Goal: Task Accomplishment & Management: Manage account settings

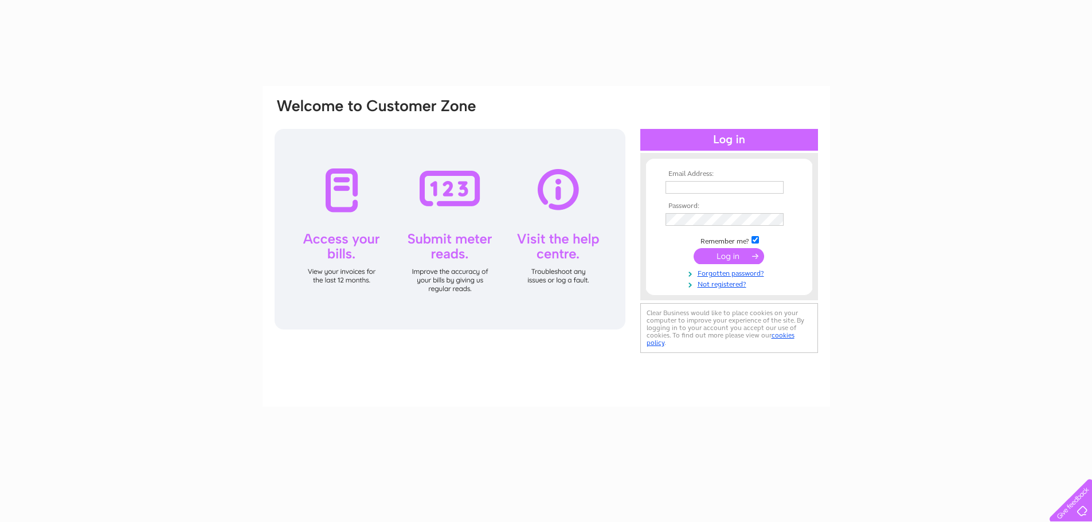
type input "msa2099@hotmail.com"
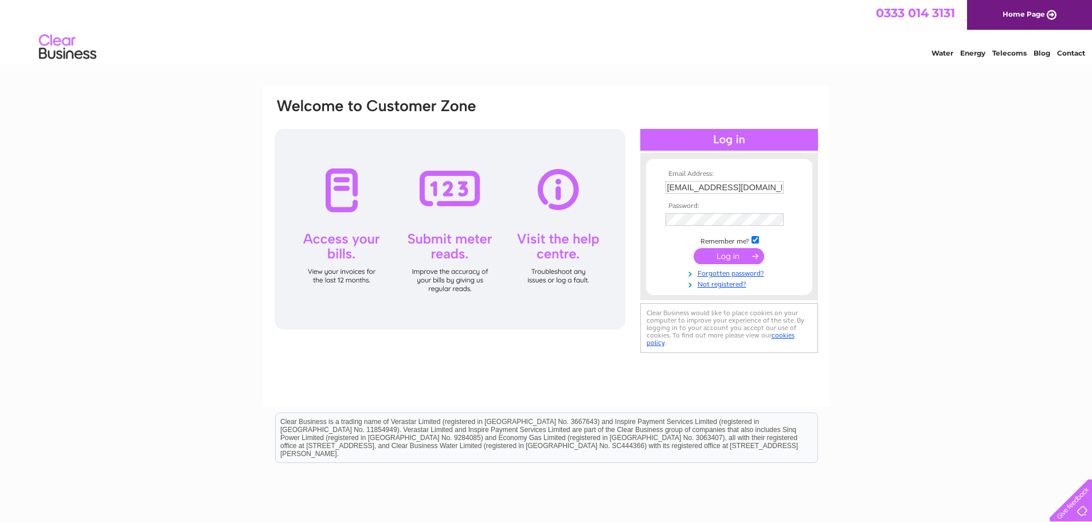
click at [724, 251] on input "submit" at bounding box center [729, 256] width 71 height 16
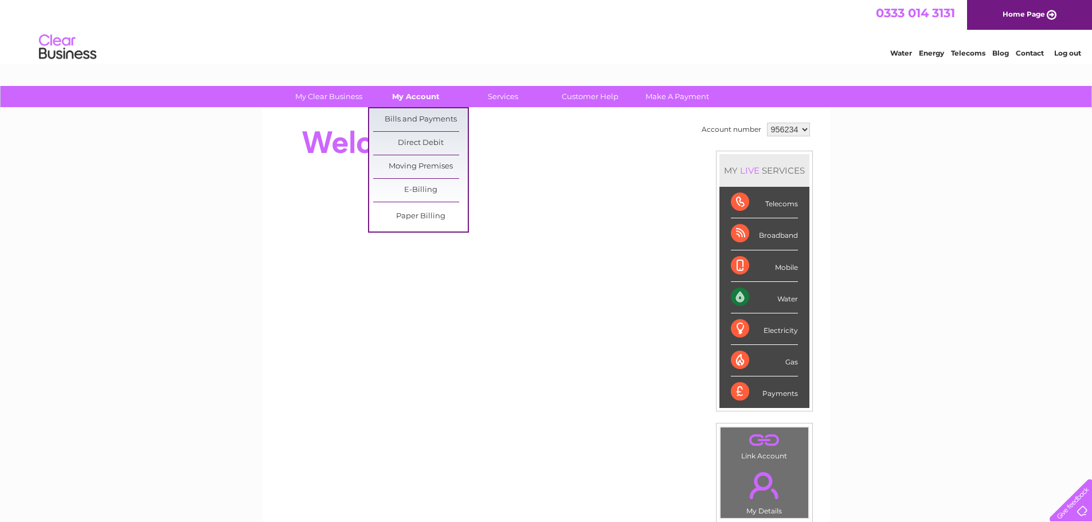
click at [419, 95] on link "My Account" at bounding box center [416, 96] width 95 height 21
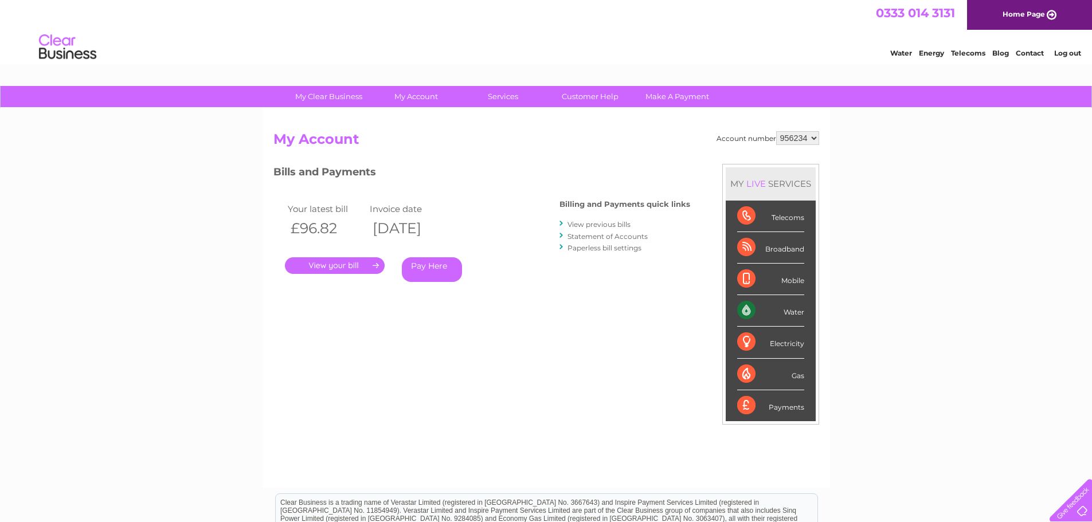
click at [369, 265] on link "." at bounding box center [335, 265] width 100 height 17
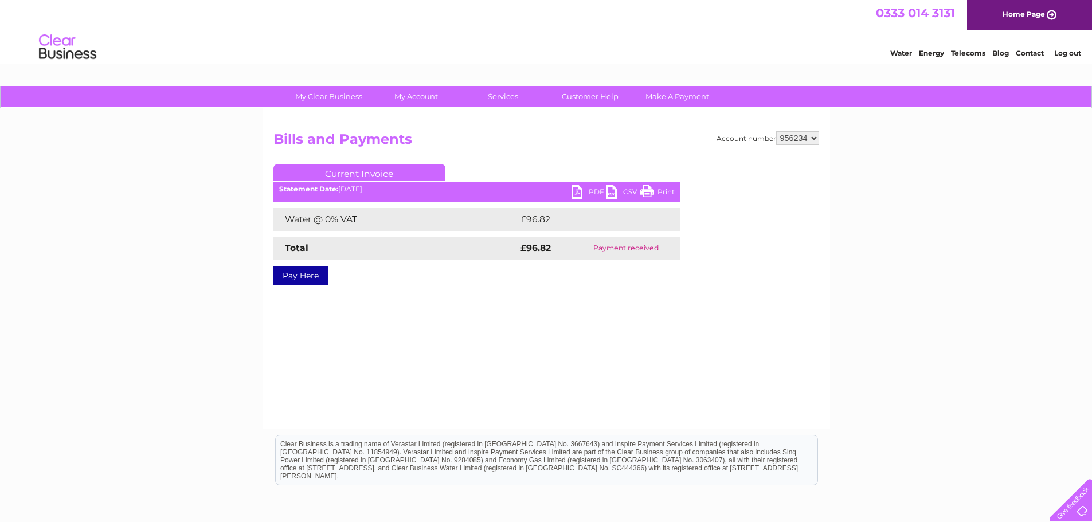
click at [576, 194] on link "PDF" at bounding box center [589, 193] width 34 height 17
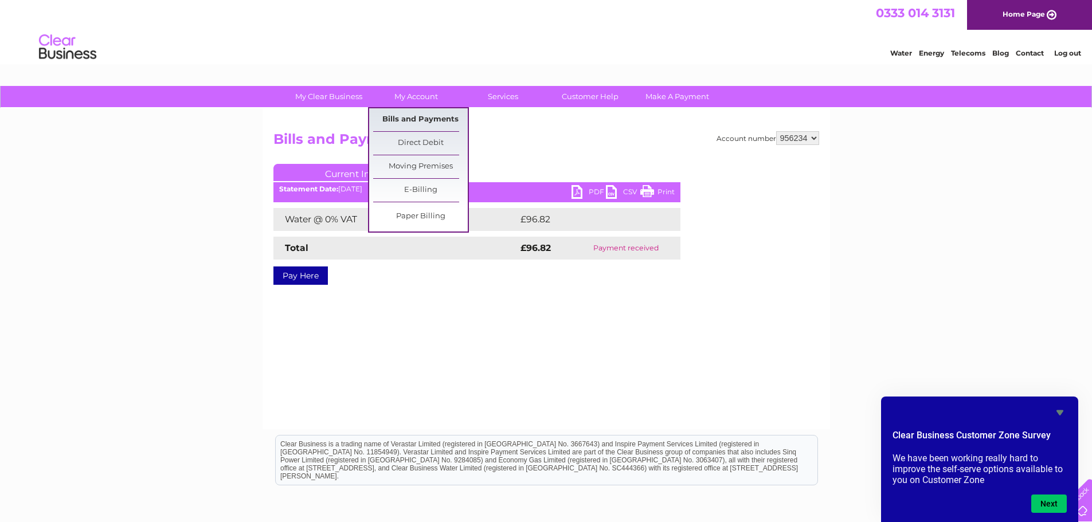
click at [434, 117] on link "Bills and Payments" at bounding box center [420, 119] width 95 height 23
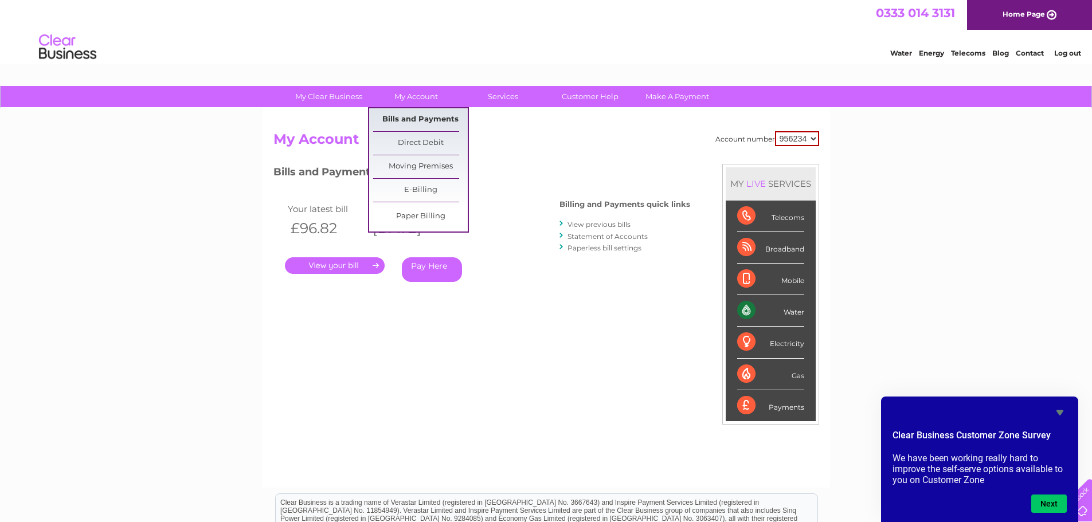
click at [425, 117] on link "Bills and Payments" at bounding box center [420, 119] width 95 height 23
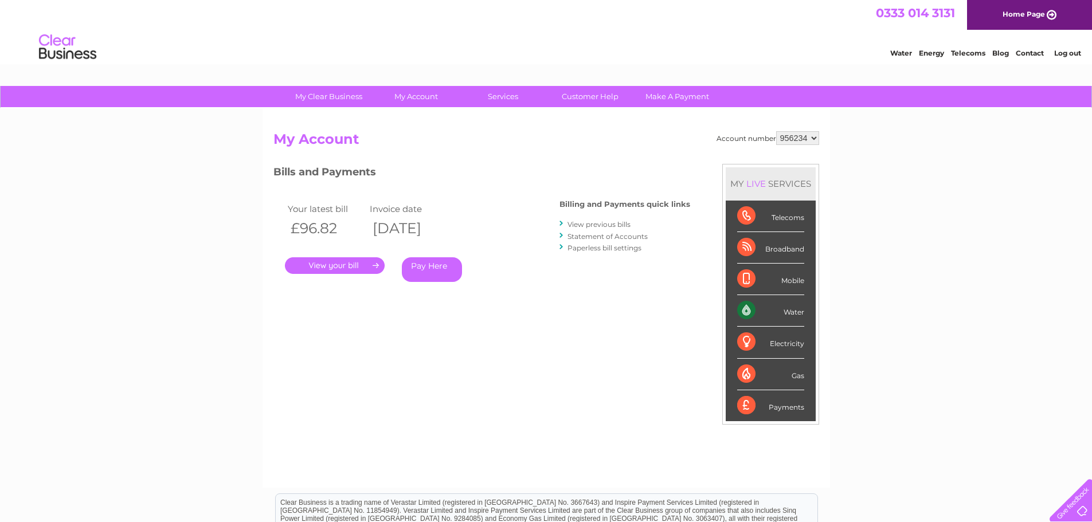
click at [808, 143] on select "956234" at bounding box center [797, 138] width 43 height 14
click at [511, 173] on h3 "Bills and Payments" at bounding box center [481, 174] width 417 height 20
click at [587, 124] on div "Account number 956234 My Account MY LIVE SERVICES Telecoms Broadband Mobile Wat…" at bounding box center [547, 298] width 568 height 380
click at [589, 93] on link "Customer Help" at bounding box center [590, 96] width 95 height 21
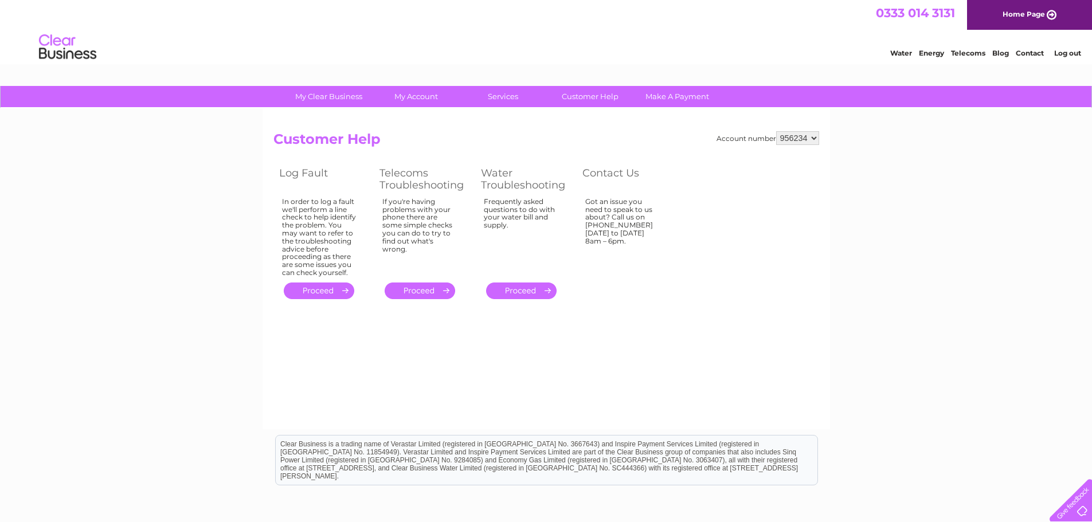
click at [546, 291] on link "." at bounding box center [521, 291] width 71 height 17
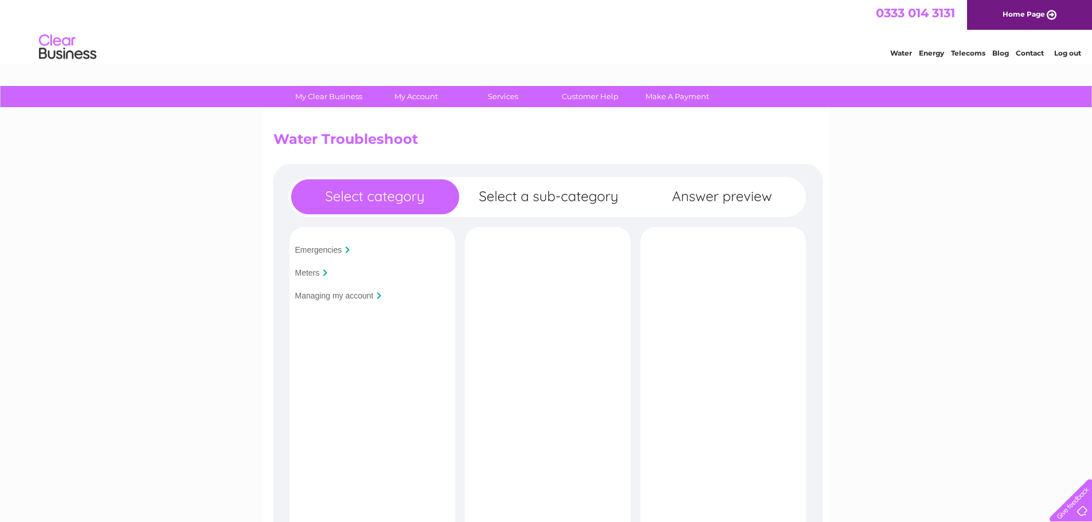
click at [334, 295] on input "Managing my account" at bounding box center [334, 295] width 79 height 9
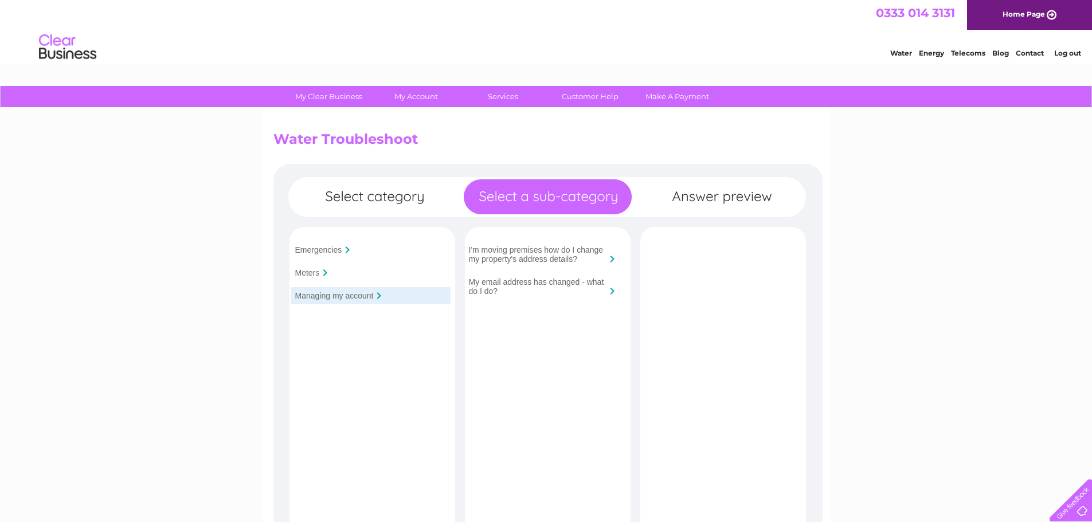
click at [312, 270] on input "Meters" at bounding box center [307, 272] width 25 height 9
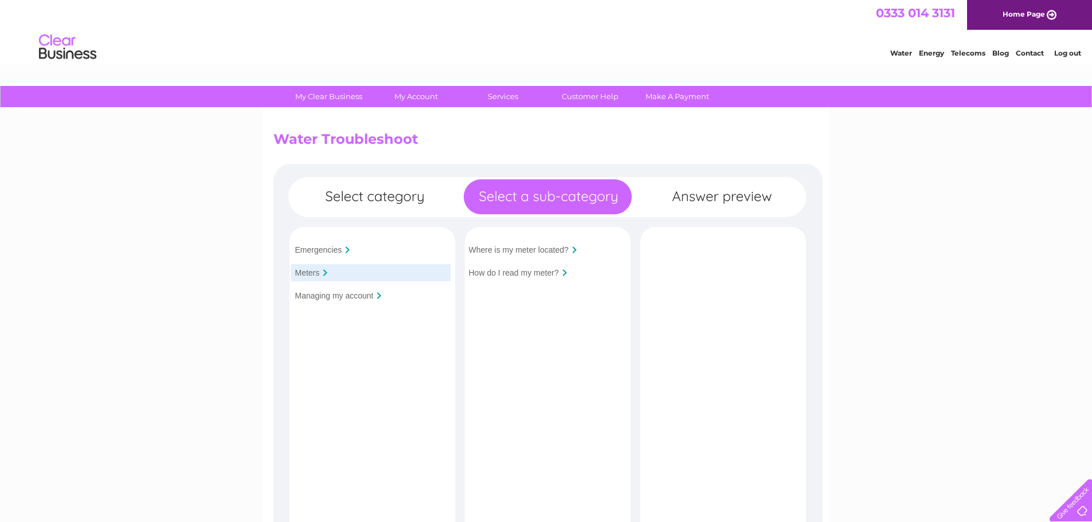
click at [319, 248] on input "Emergencies" at bounding box center [318, 249] width 47 height 9
